Goal: Find specific page/section: Find specific page/section

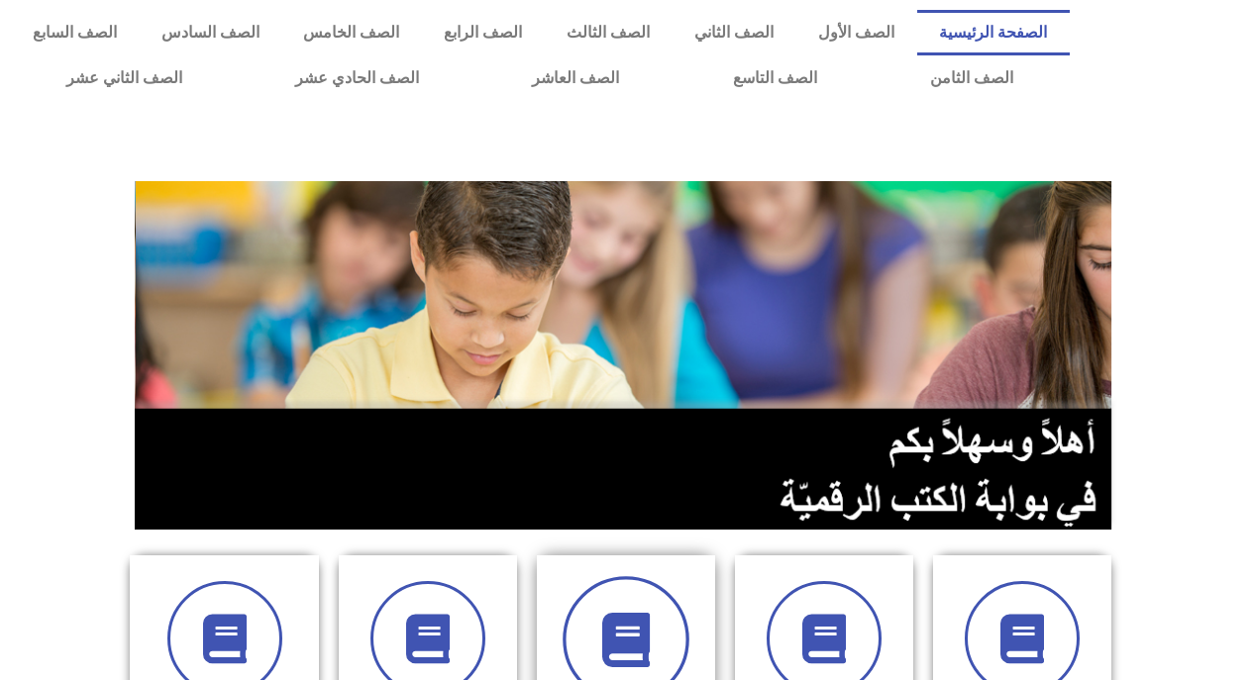
click at [652, 537] on icon at bounding box center [626, 640] width 54 height 54
click at [775, 324] on section at bounding box center [626, 355] width 1252 height 378
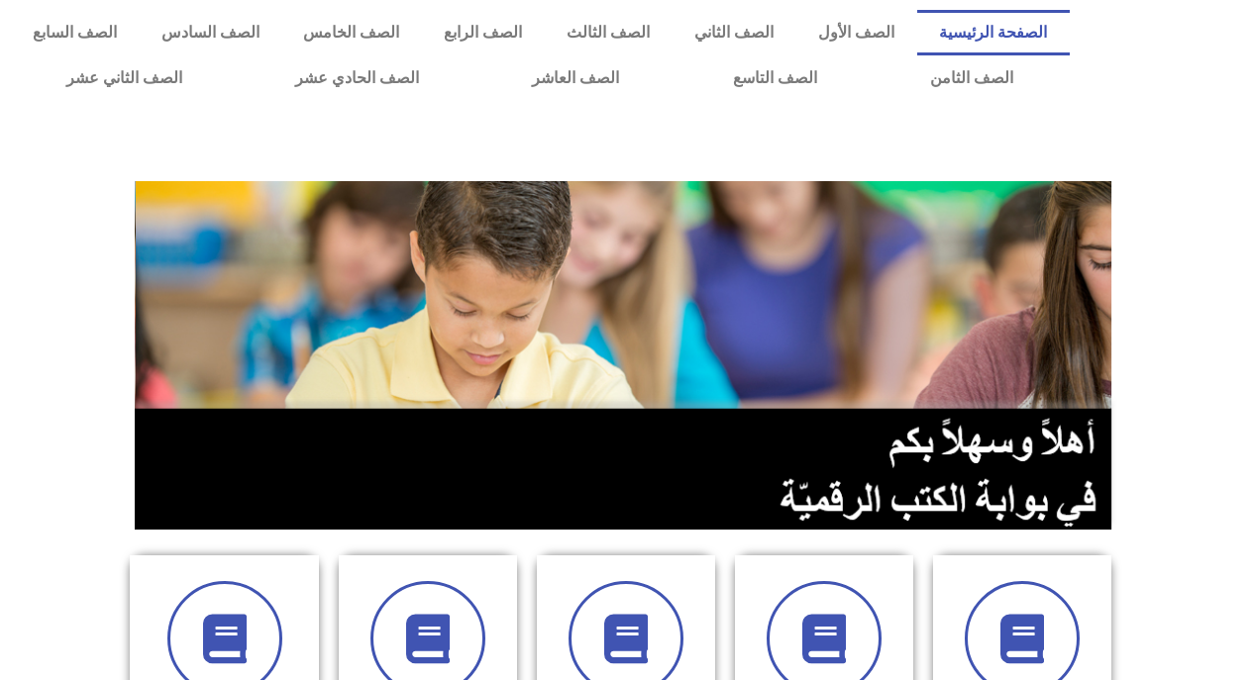
click at [775, 214] on section at bounding box center [626, 355] width 1252 height 378
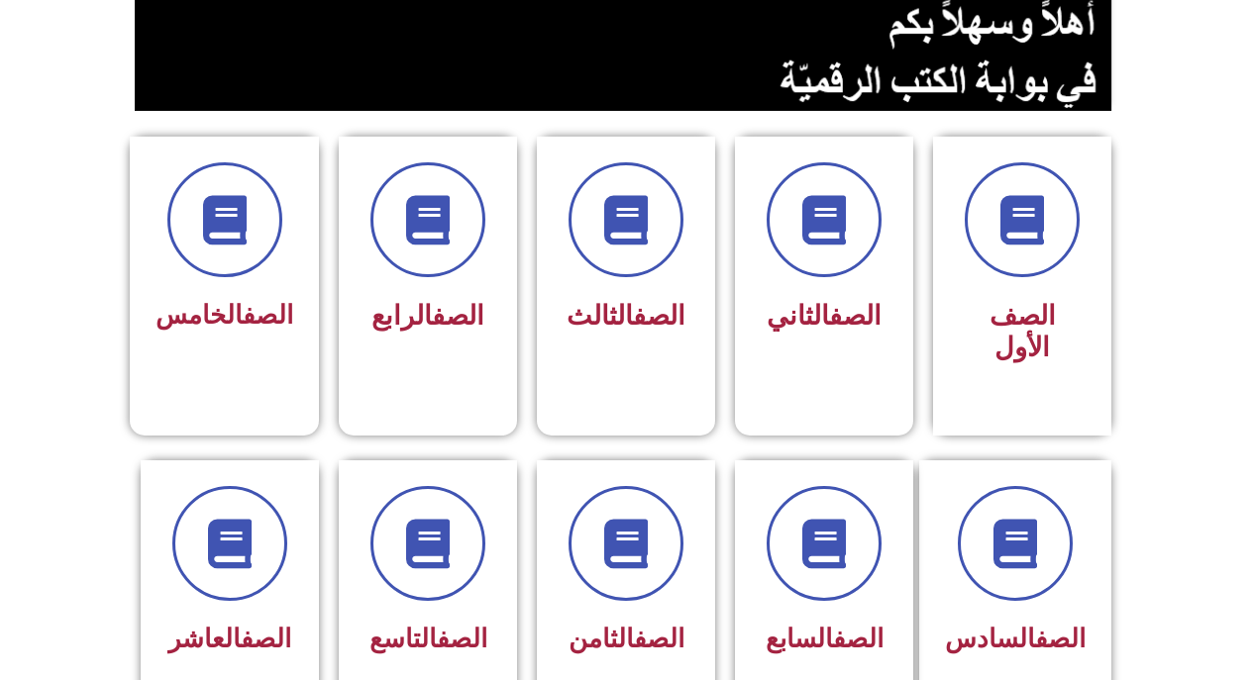
scroll to position [426, 0]
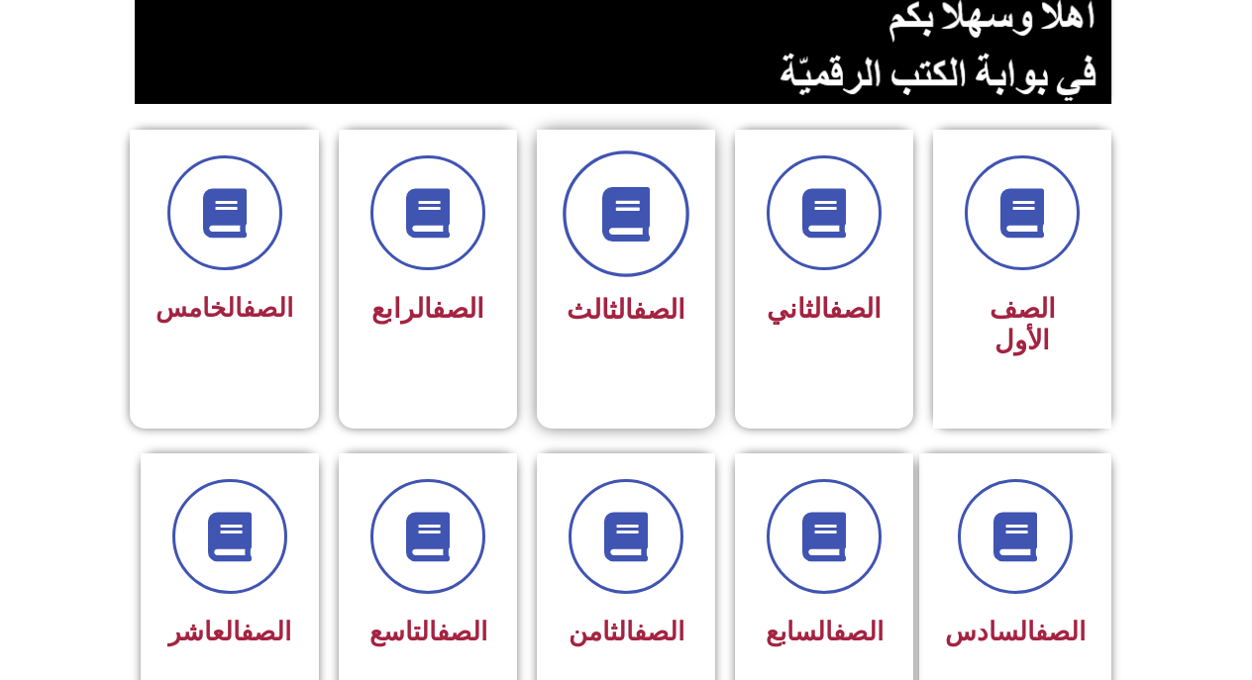
click at [616, 258] on span at bounding box center [626, 214] width 127 height 127
click at [626, 286] on div "الصف الثالث" at bounding box center [626, 313] width 125 height 55
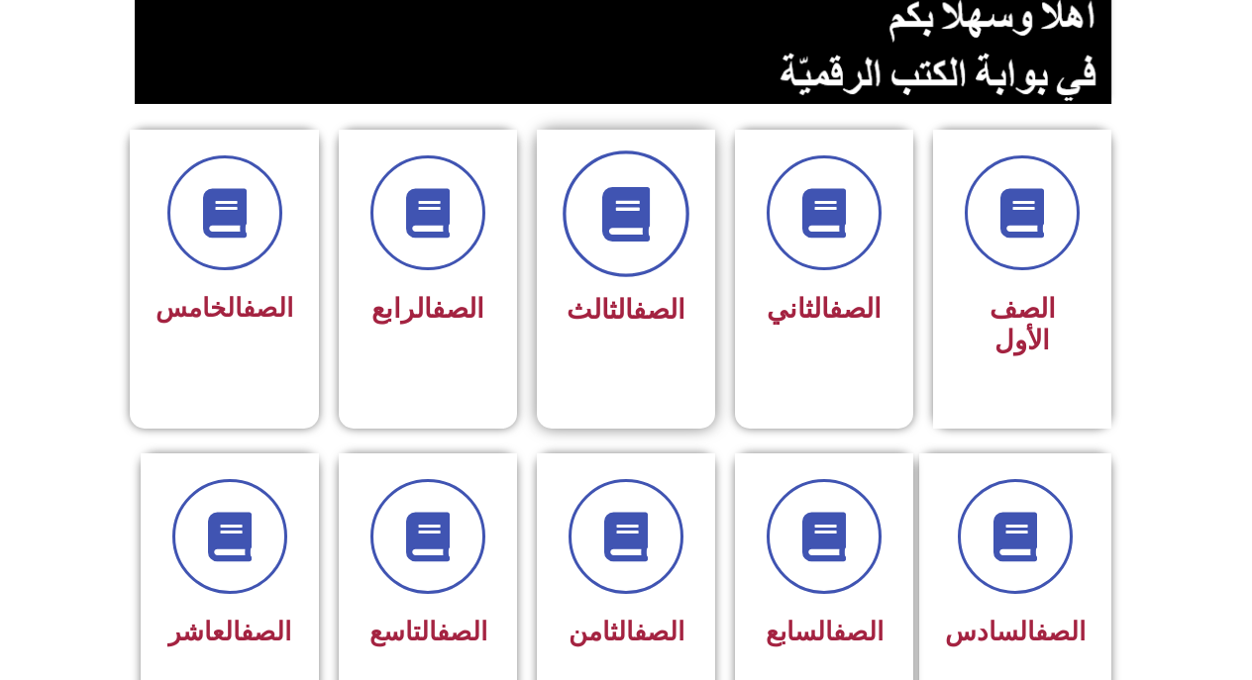
click at [633, 186] on span at bounding box center [626, 214] width 127 height 127
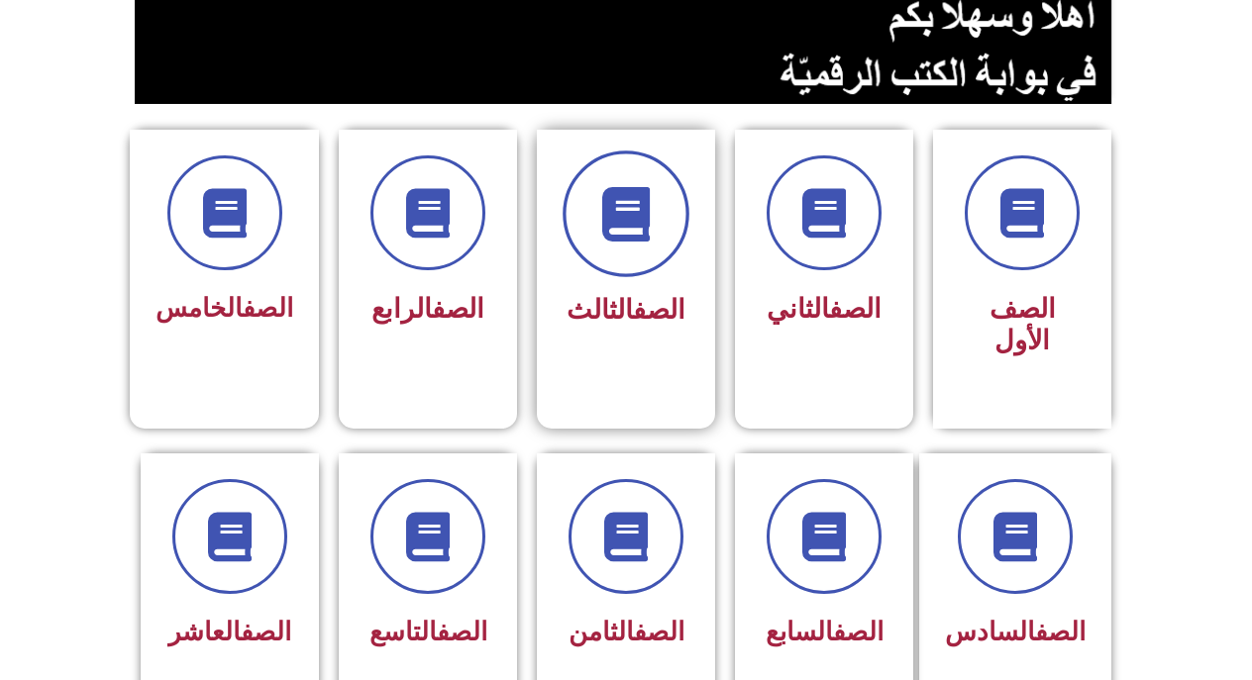
click at [633, 186] on span at bounding box center [626, 214] width 127 height 127
click at [640, 221] on icon at bounding box center [626, 214] width 54 height 54
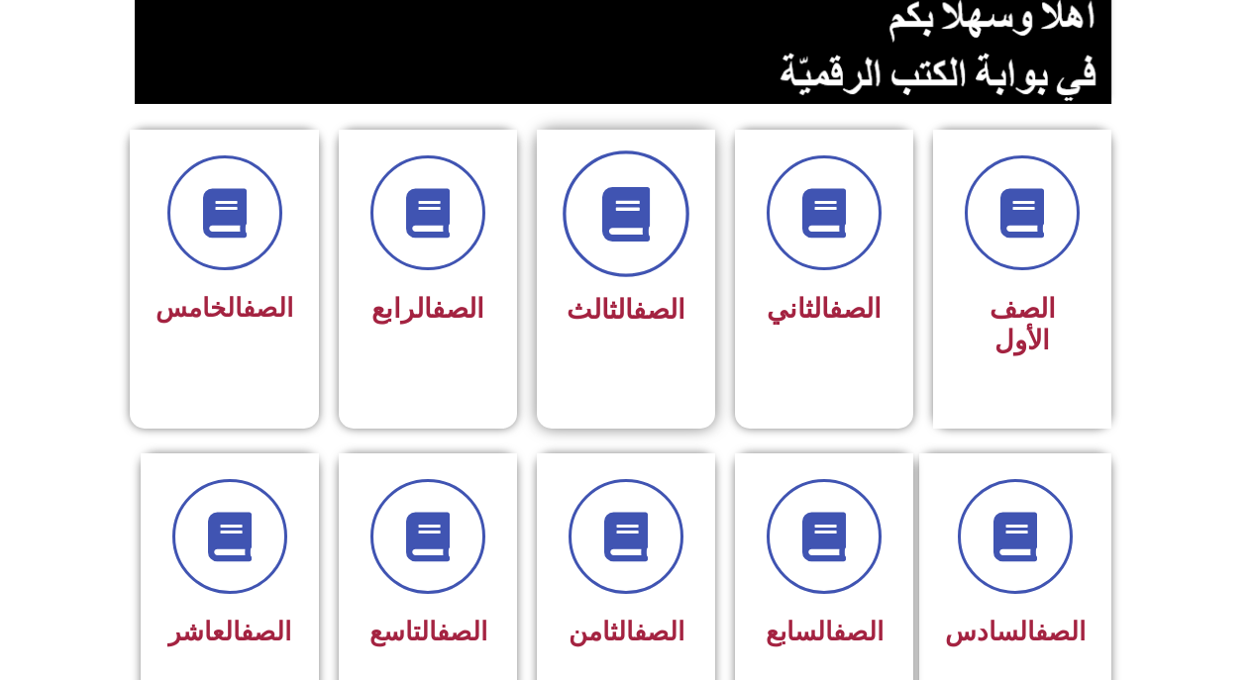
click at [640, 221] on icon at bounding box center [626, 214] width 54 height 54
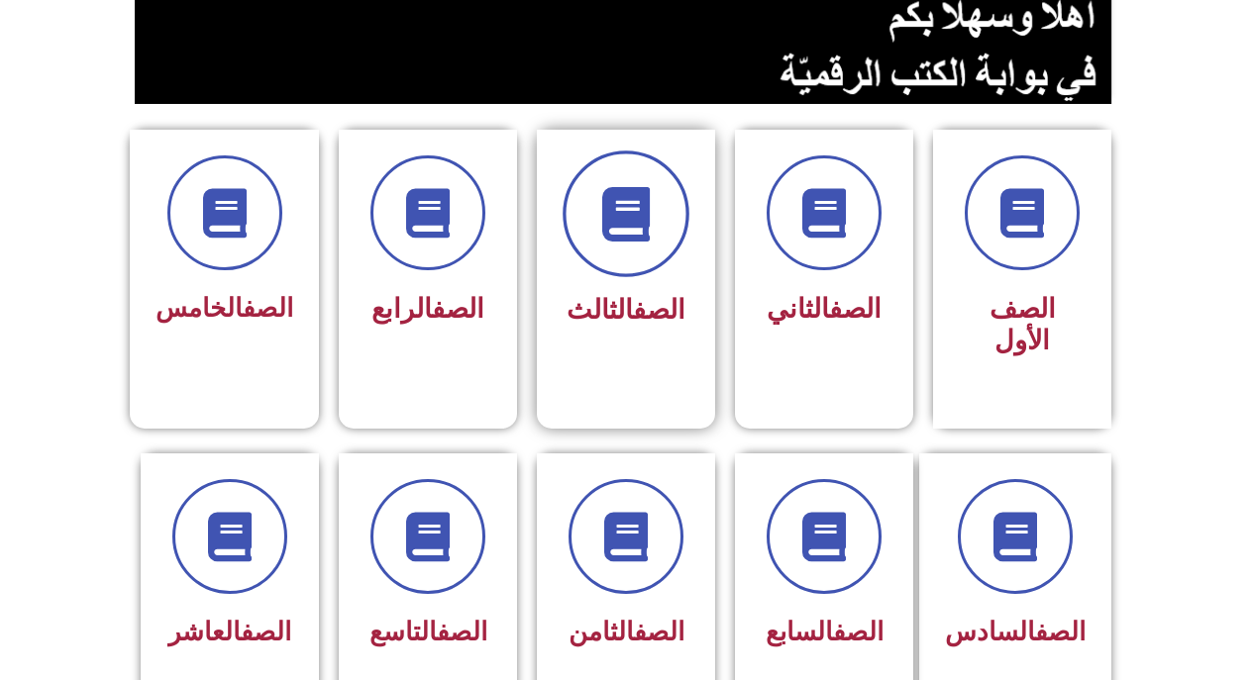
click at [640, 221] on icon at bounding box center [626, 214] width 54 height 54
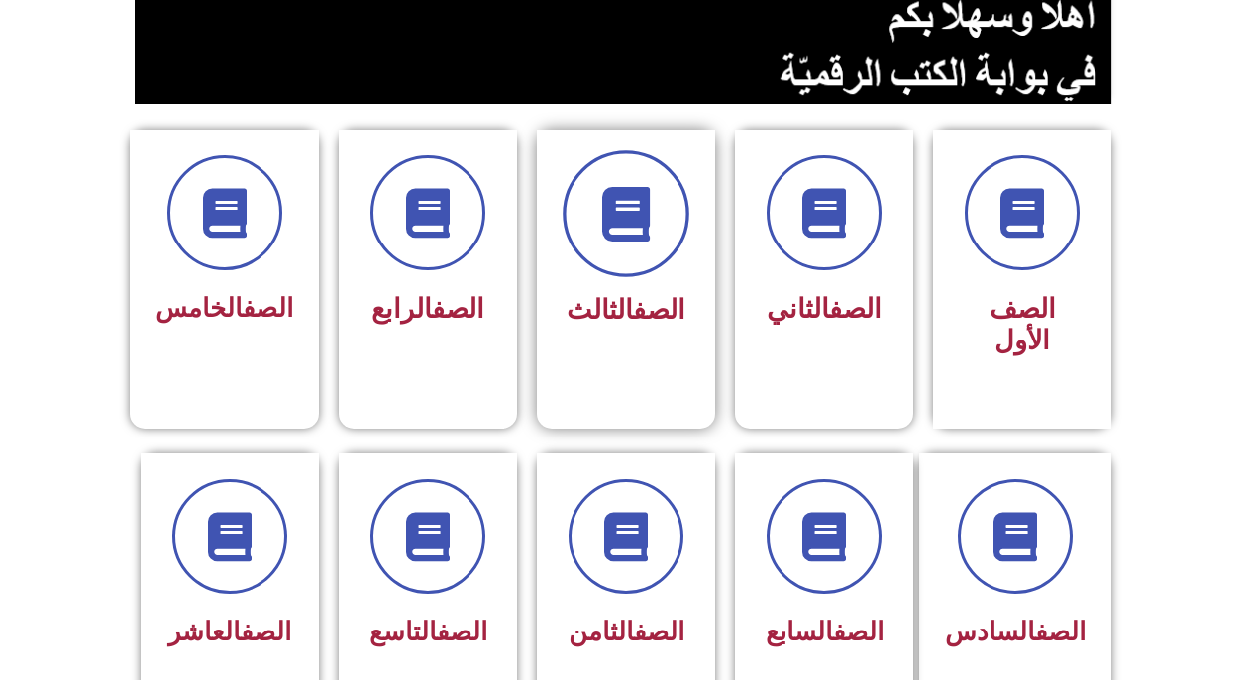
click at [640, 221] on icon at bounding box center [626, 214] width 54 height 54
click at [662, 243] on span at bounding box center [626, 214] width 127 height 127
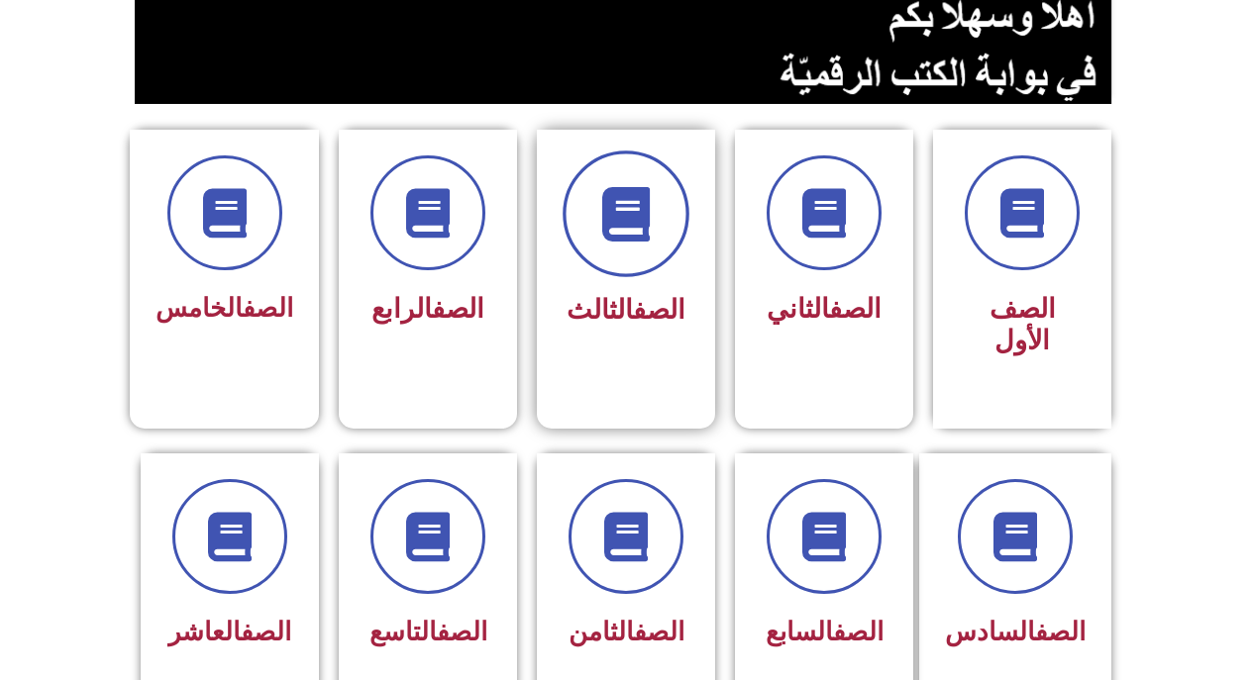
click at [662, 243] on span at bounding box center [626, 214] width 127 height 127
click at [634, 197] on icon at bounding box center [626, 214] width 54 height 54
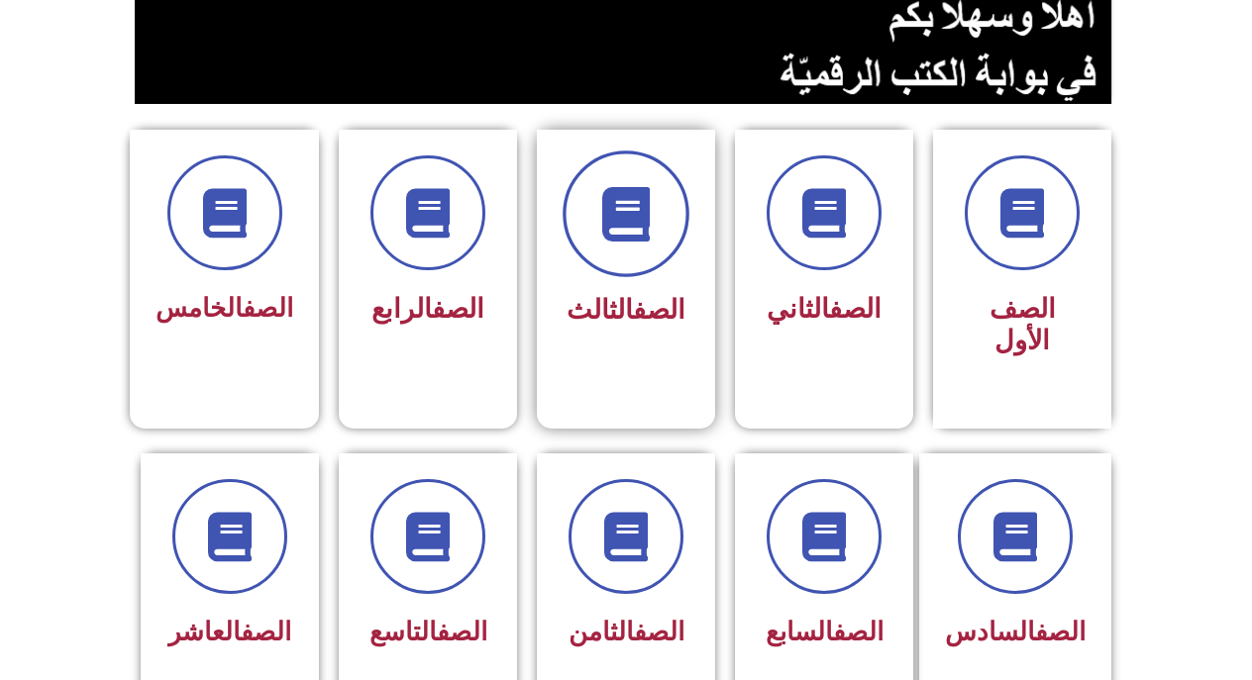
click at [634, 197] on icon at bounding box center [626, 214] width 54 height 54
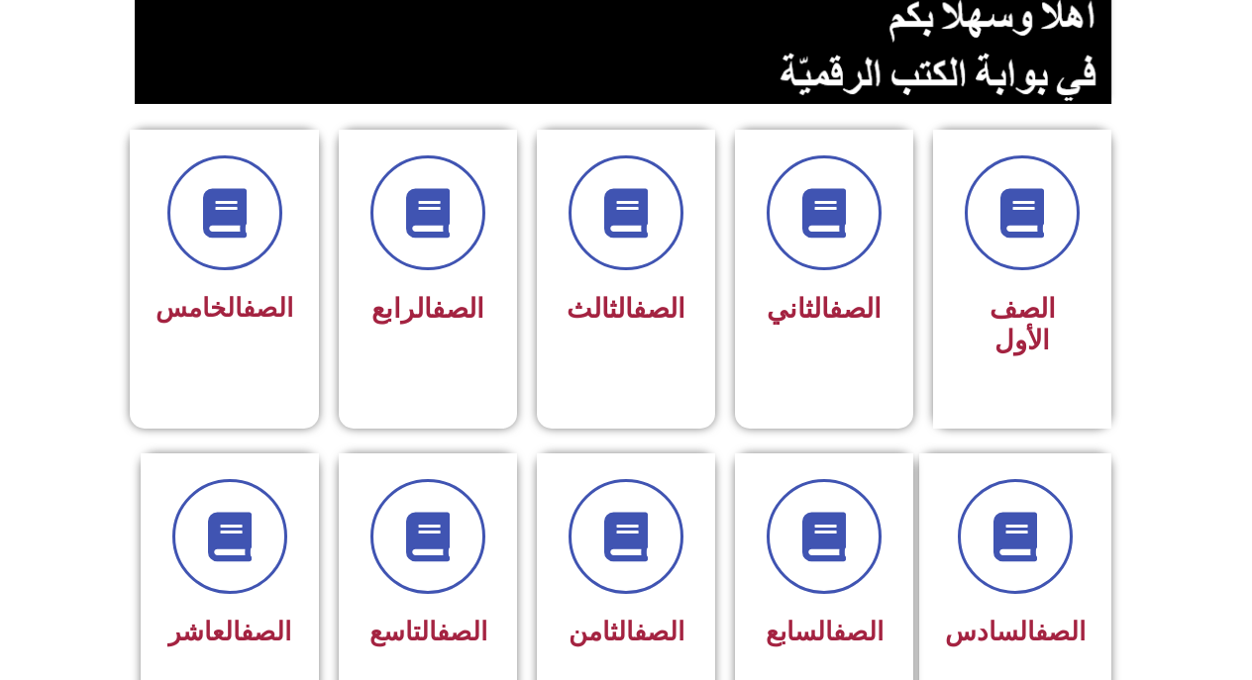
click at [654, 537] on section "الصف السادس الصف السابع الصف الثامن الصف التاسع الصف العاشر" at bounding box center [626, 609] width 1252 height 360
